Goal: Information Seeking & Learning: Stay updated

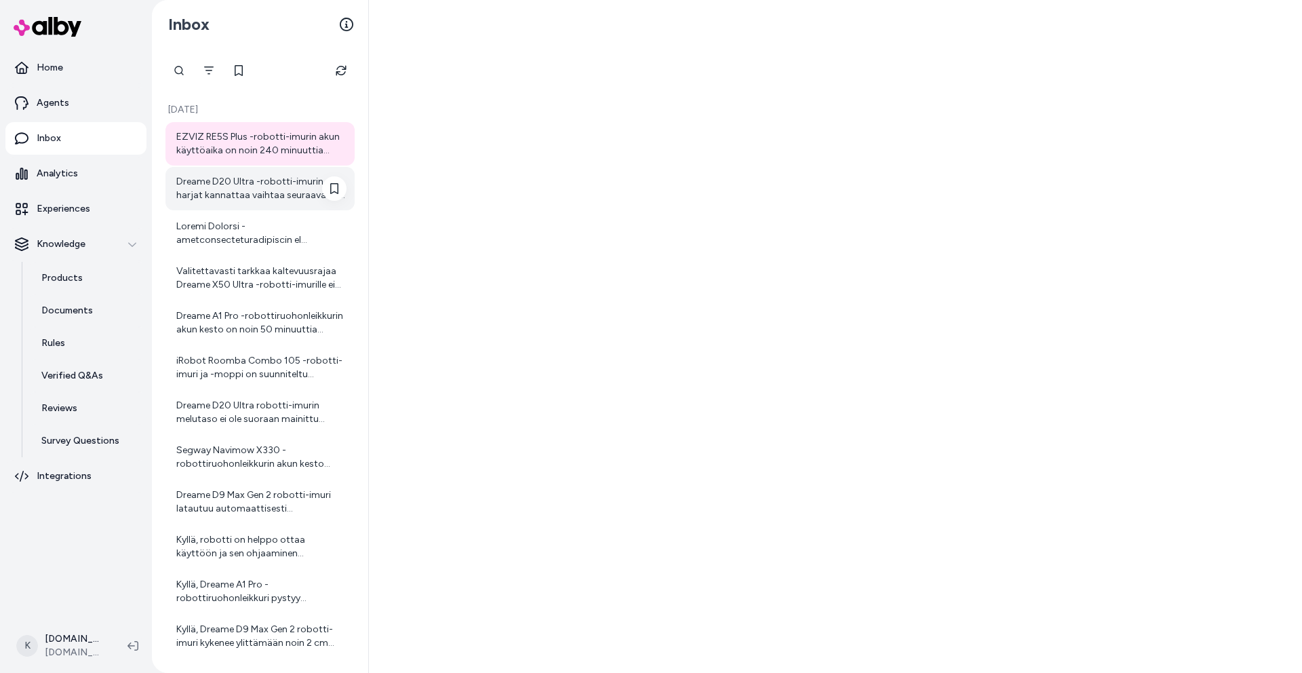
click at [198, 199] on div "Dreame D20 Ultra -robotti-imurin harjat kannattaa vaihtaa seuraavasti: - Päähar…" at bounding box center [261, 188] width 170 height 27
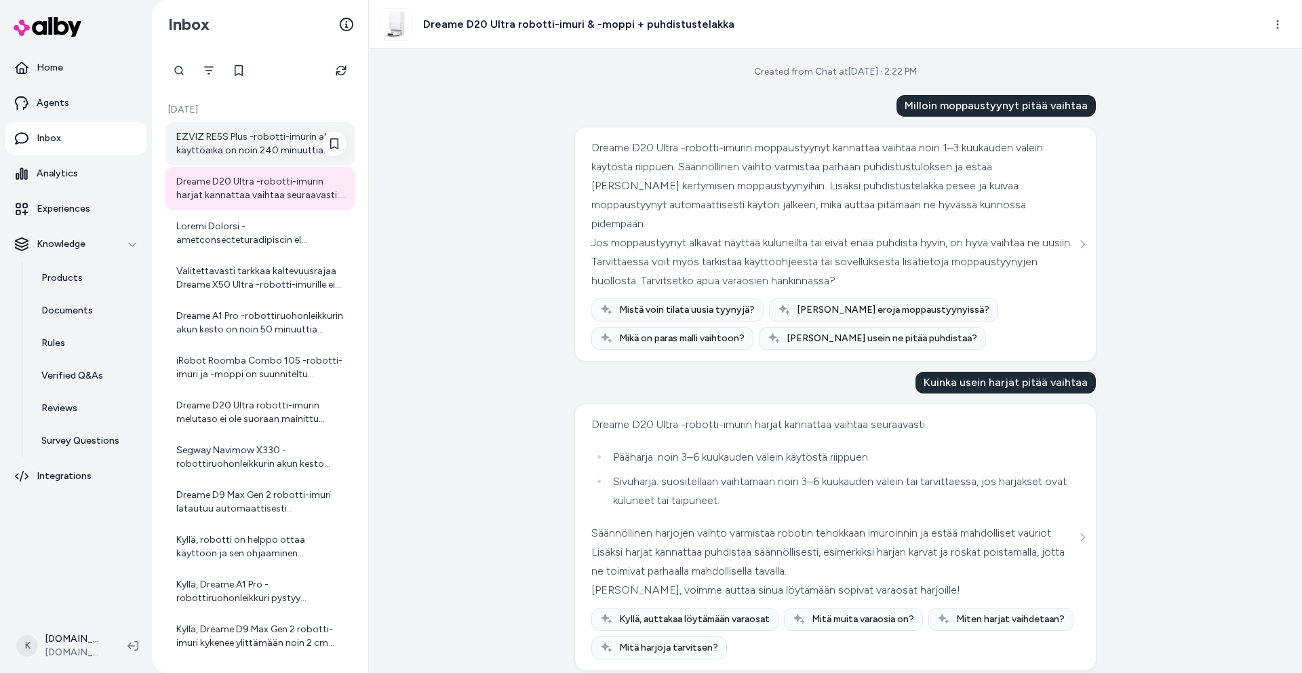
click at [239, 145] on div "EZVIZ RE5S Plus -robotti-imurin akun käyttöaika on noin 240 minuuttia (Quiet-ti…" at bounding box center [261, 143] width 170 height 27
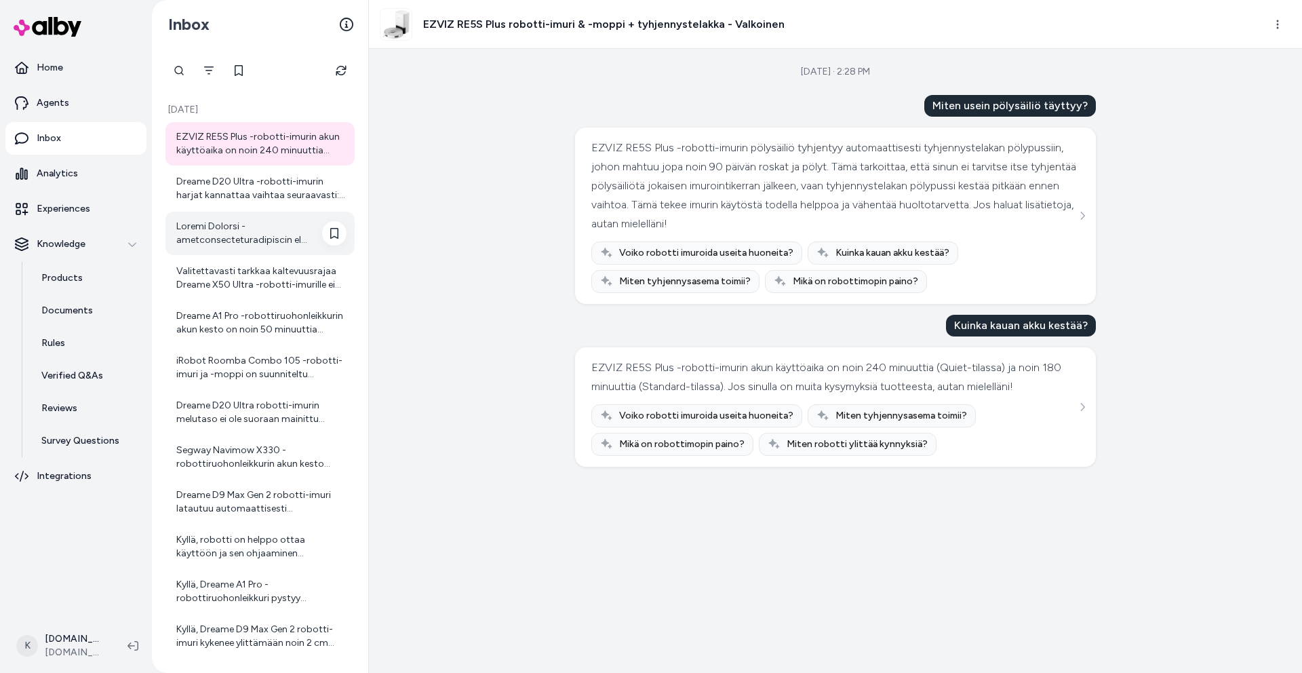
click at [227, 241] on div at bounding box center [261, 233] width 170 height 27
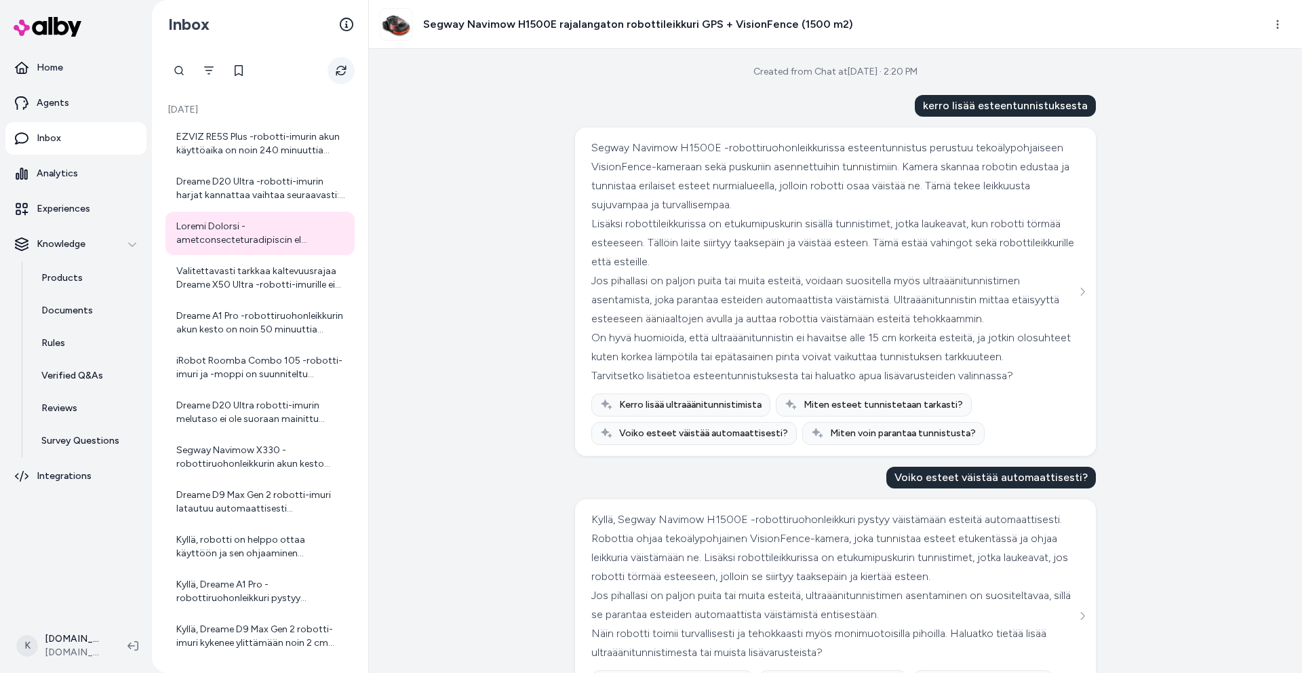
click at [328, 70] on button "Refresh" at bounding box center [341, 70] width 27 height 27
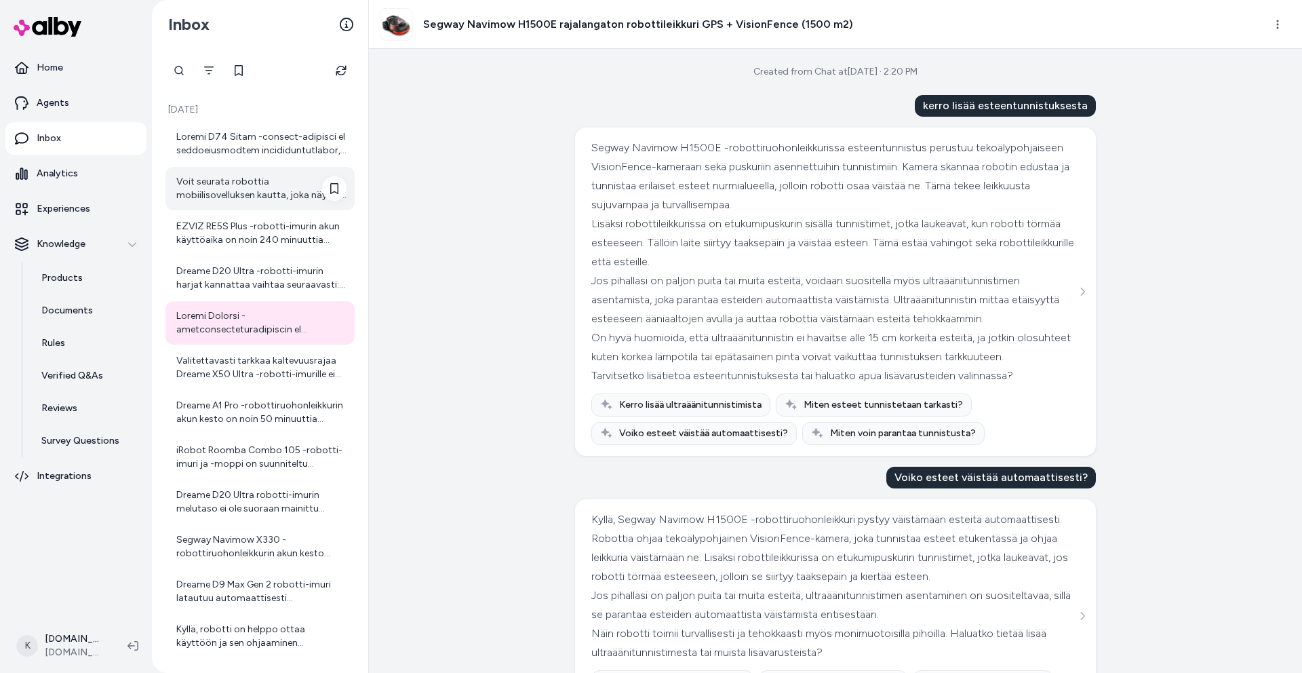
click at [225, 167] on div "Voit seurata robottia mobiilisovelluksen kautta, joka näyttää sen sijainnin ja …" at bounding box center [260, 188] width 189 height 43
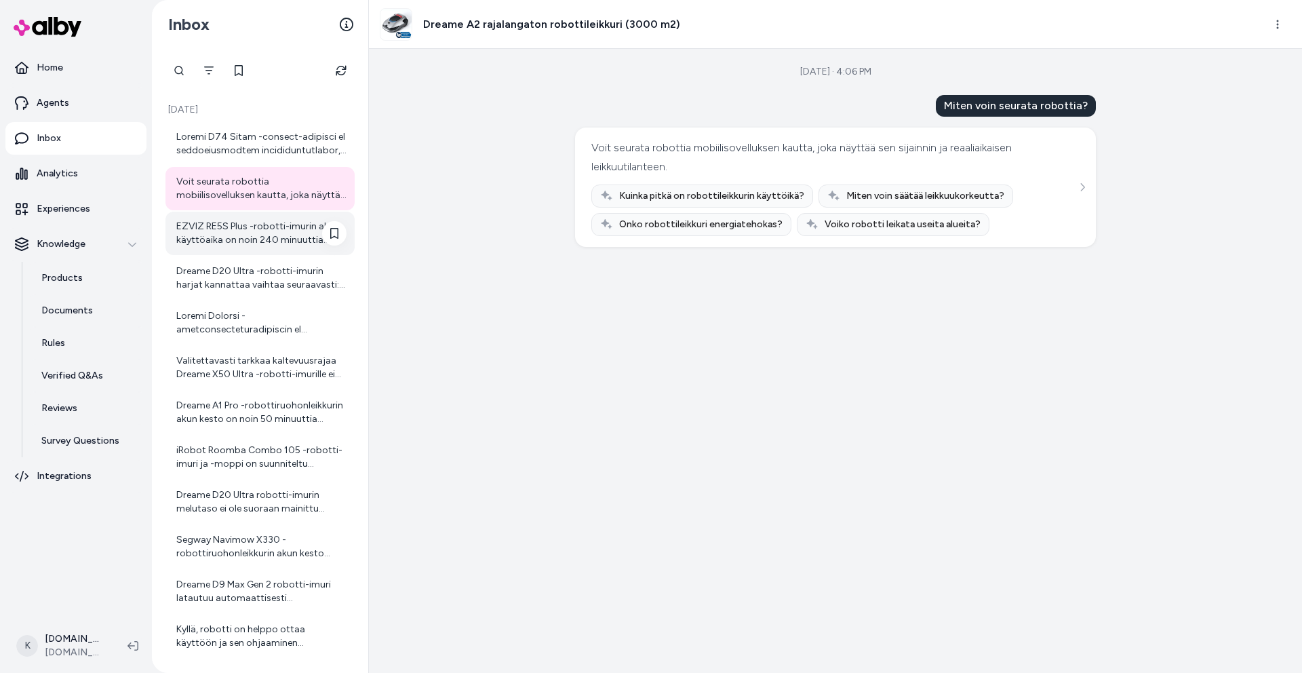
click at [237, 238] on div "EZVIZ RE5S Plus -robotti-imurin akun käyttöaika on noin 240 minuuttia (Quiet-ti…" at bounding box center [261, 233] width 170 height 27
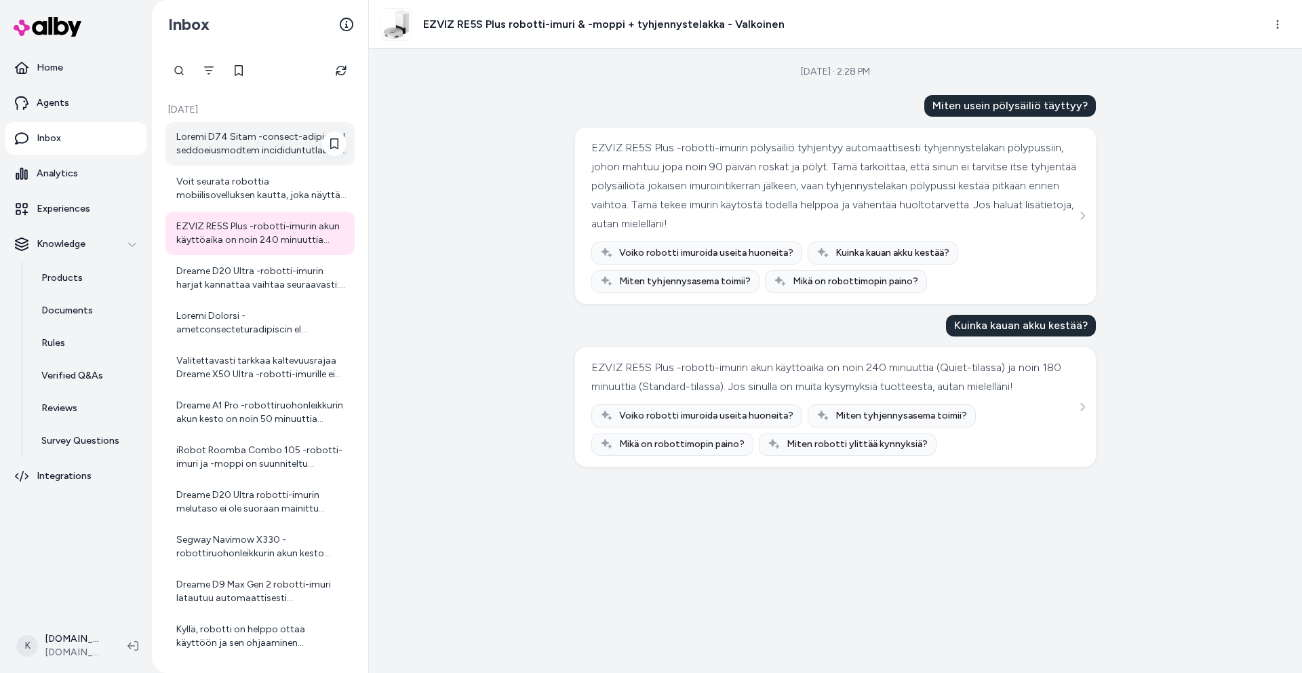
click at [225, 134] on div at bounding box center [261, 143] width 170 height 27
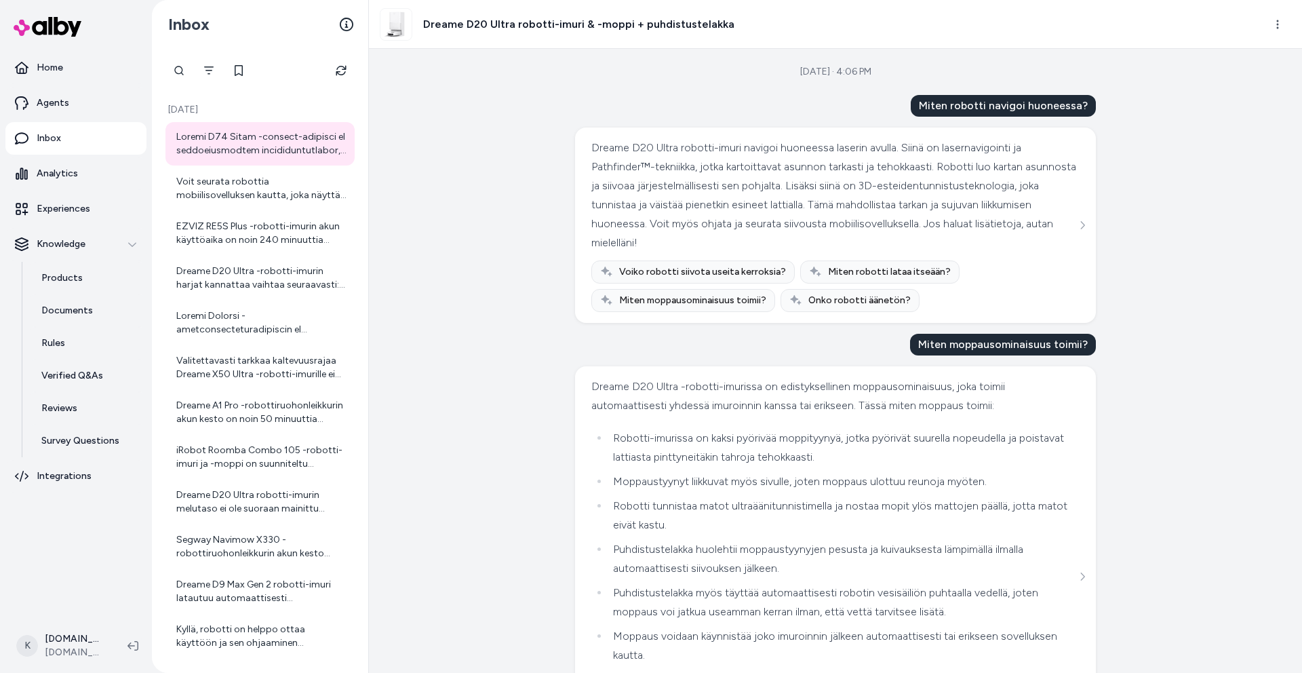
scroll to position [130, 0]
